Goal: Complete application form

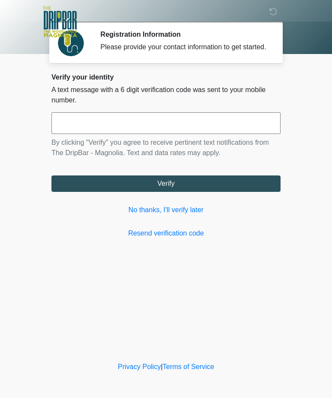
click at [75, 130] on input "text" at bounding box center [165, 123] width 229 height 22
type input "******"
click at [88, 192] on button "Verify" at bounding box center [165, 183] width 229 height 16
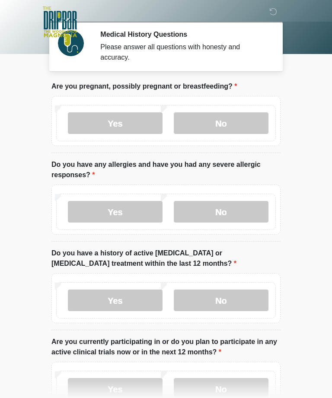
click at [237, 121] on label "No" at bounding box center [221, 123] width 95 height 22
click at [243, 210] on label "No" at bounding box center [221, 212] width 95 height 22
click at [242, 304] on label "No" at bounding box center [221, 300] width 95 height 22
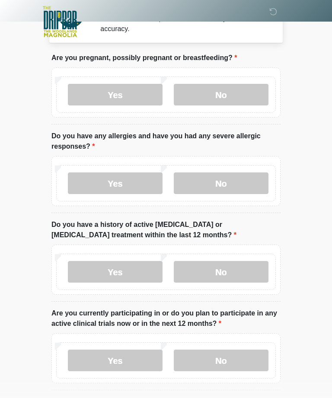
scroll to position [33, 0]
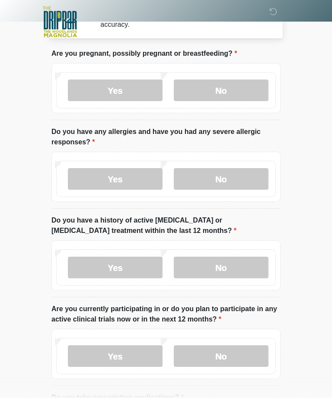
click at [239, 353] on label "No" at bounding box center [221, 356] width 95 height 22
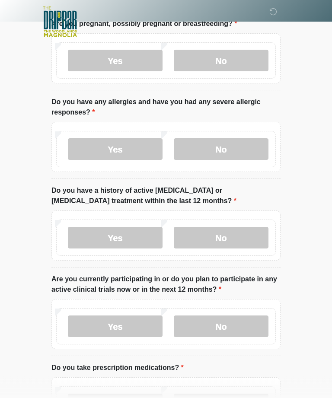
scroll to position [142, 0]
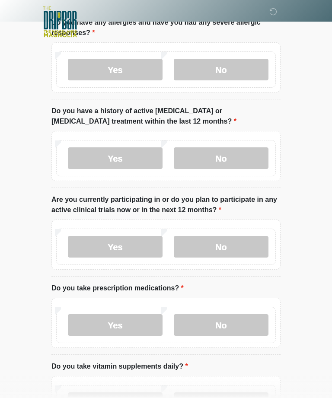
click at [239, 322] on label "No" at bounding box center [221, 325] width 95 height 22
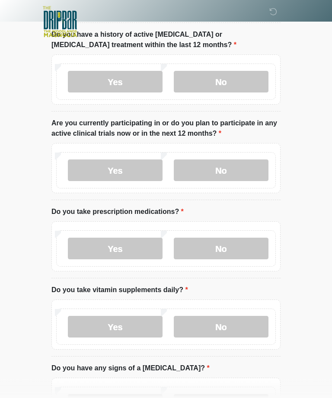
scroll to position [226, 0]
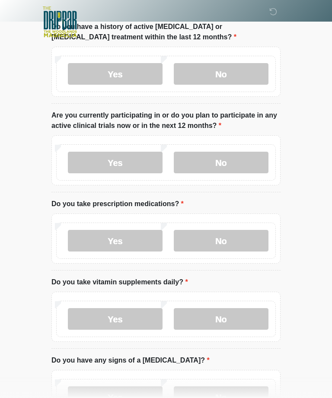
click at [89, 325] on label "Yes" at bounding box center [115, 319] width 95 height 22
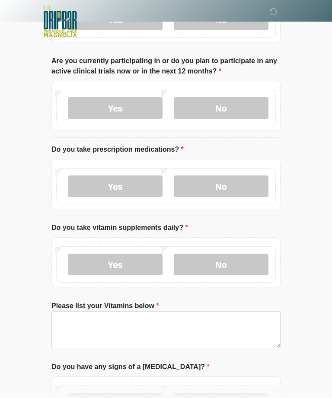
scroll to position [367, 0]
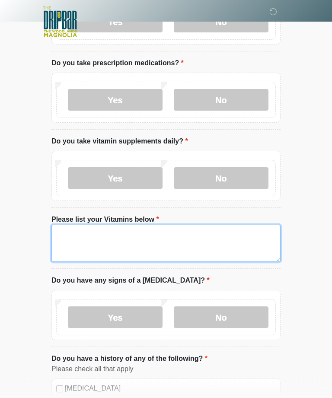
click at [74, 232] on textarea "Please list your Vitamins below" at bounding box center [165, 243] width 229 height 37
type textarea "*"
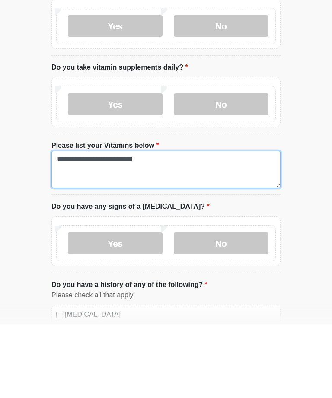
type textarea "**********"
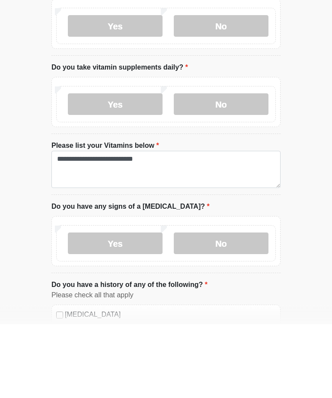
click at [238, 307] on label "No" at bounding box center [221, 318] width 95 height 22
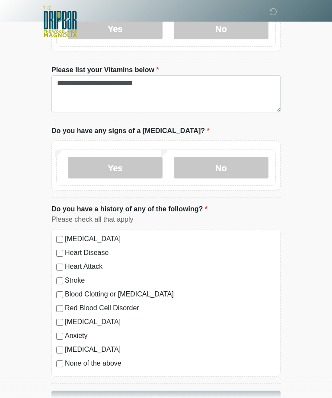
scroll to position [536, 0]
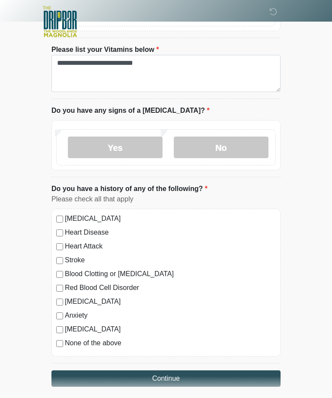
click at [60, 377] on button "Continue" at bounding box center [165, 379] width 229 height 16
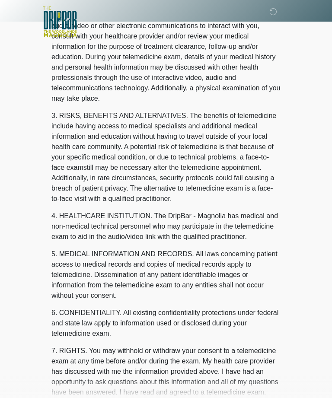
scroll to position [0, 0]
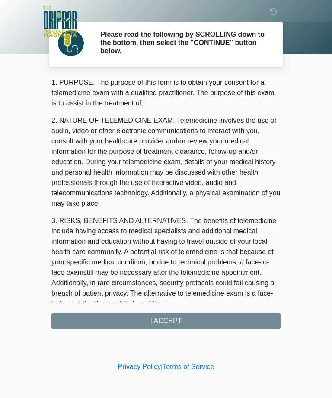
click at [83, 323] on div "1. PURPOSE. The purpose of this form is to obtain your consent for a telemedici…" at bounding box center [165, 203] width 229 height 252
click at [125, 318] on div "1. PURPOSE. The purpose of this form is to obtain your consent for a telemedici…" at bounding box center [165, 203] width 229 height 252
click at [204, 322] on div "1. PURPOSE. The purpose of this form is to obtain your consent for a telemedici…" at bounding box center [165, 203] width 229 height 252
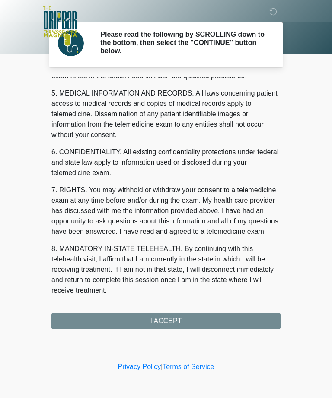
scroll to position [276, 0]
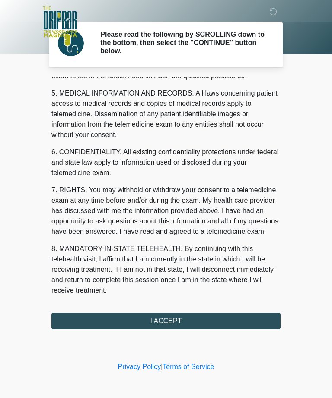
click at [200, 323] on button "I ACCEPT" at bounding box center [165, 321] width 229 height 16
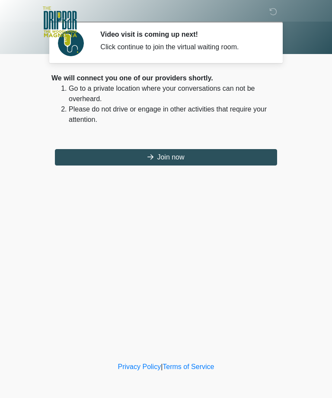
click at [107, 153] on button "Join now" at bounding box center [166, 157] width 222 height 16
